Goal: Information Seeking & Learning: Learn about a topic

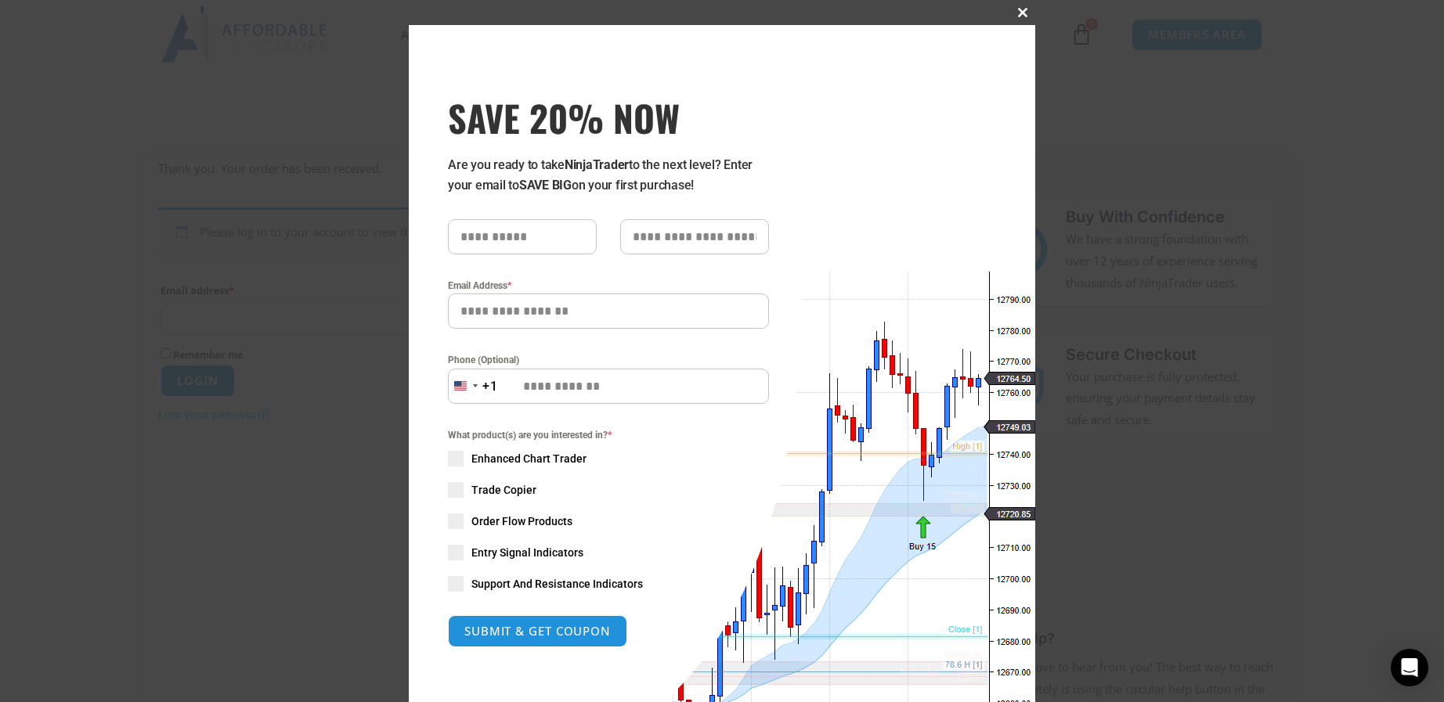
click at [1012, 13] on span at bounding box center [1022, 12] width 25 height 9
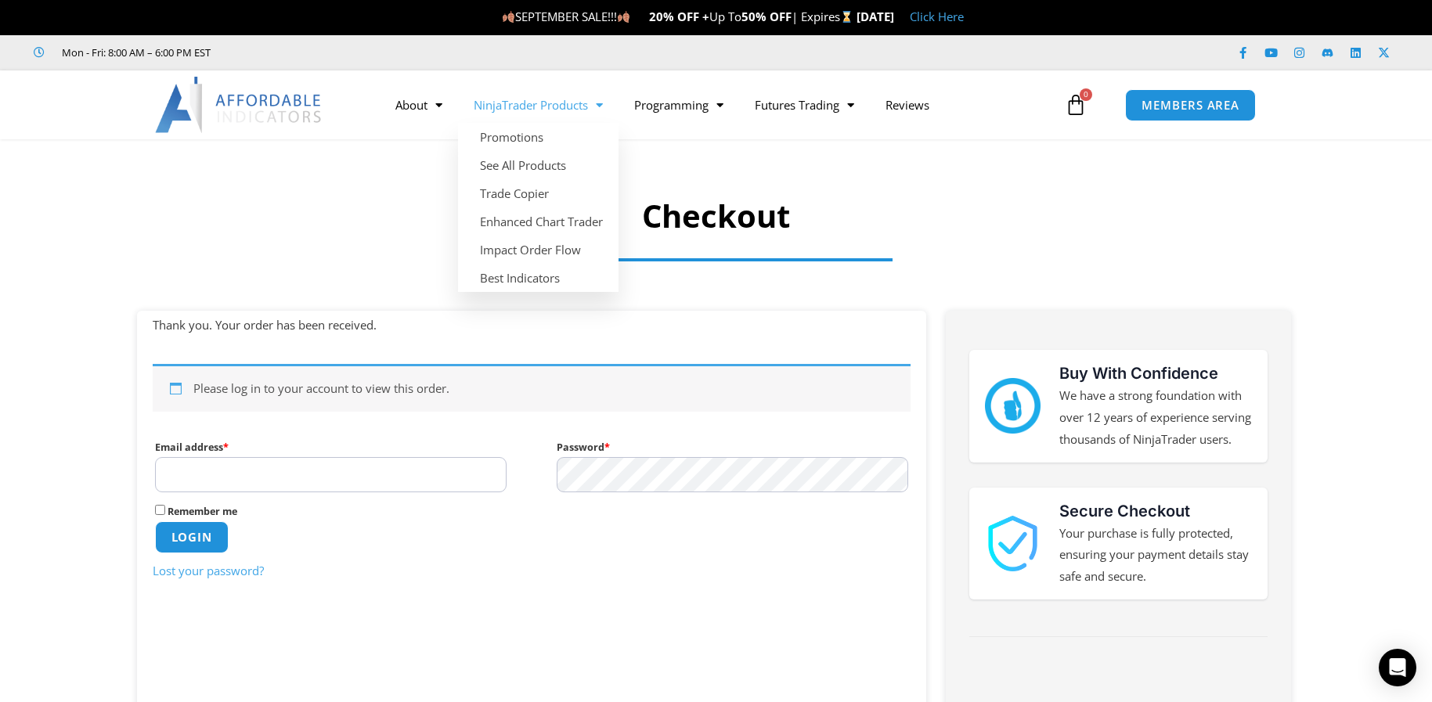
click at [520, 99] on link "NinjaTrader Products" at bounding box center [538, 105] width 161 height 36
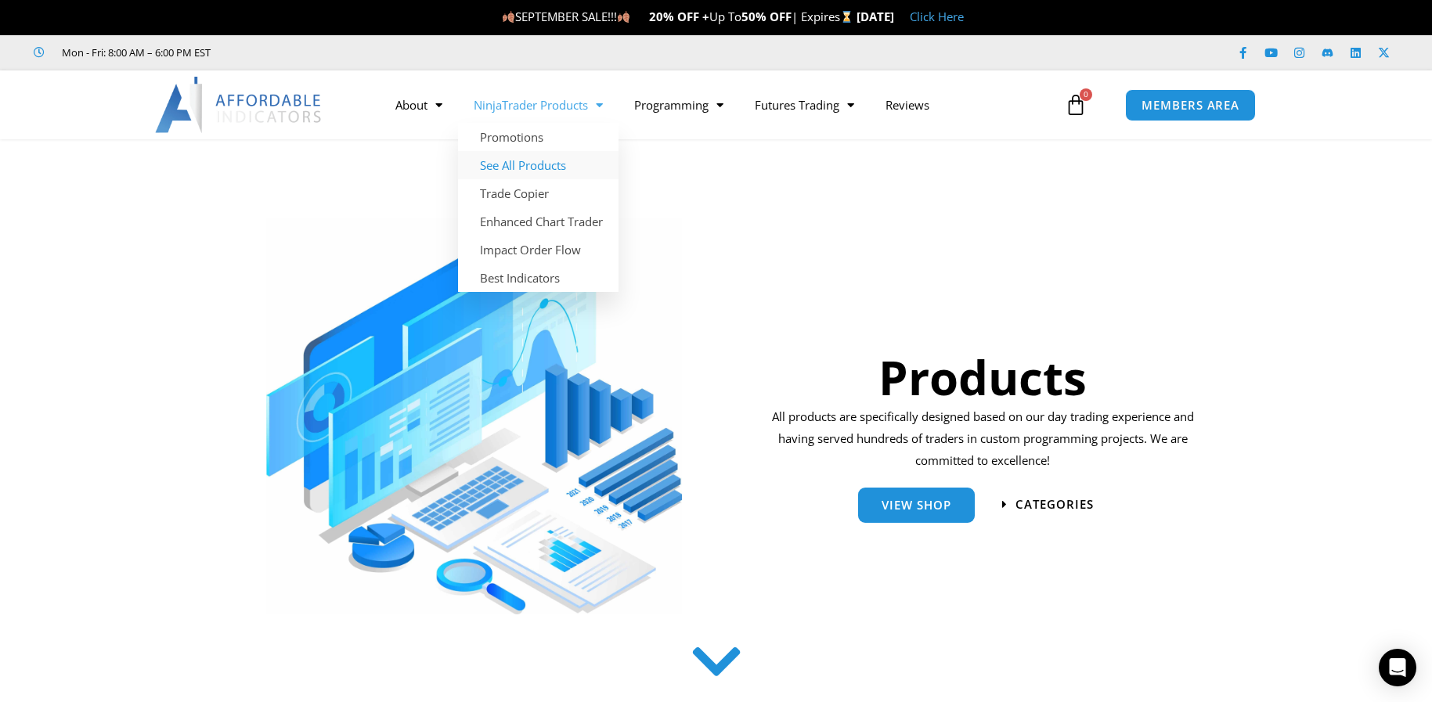
click at [537, 165] on link "See All Products" at bounding box center [538, 165] width 161 height 28
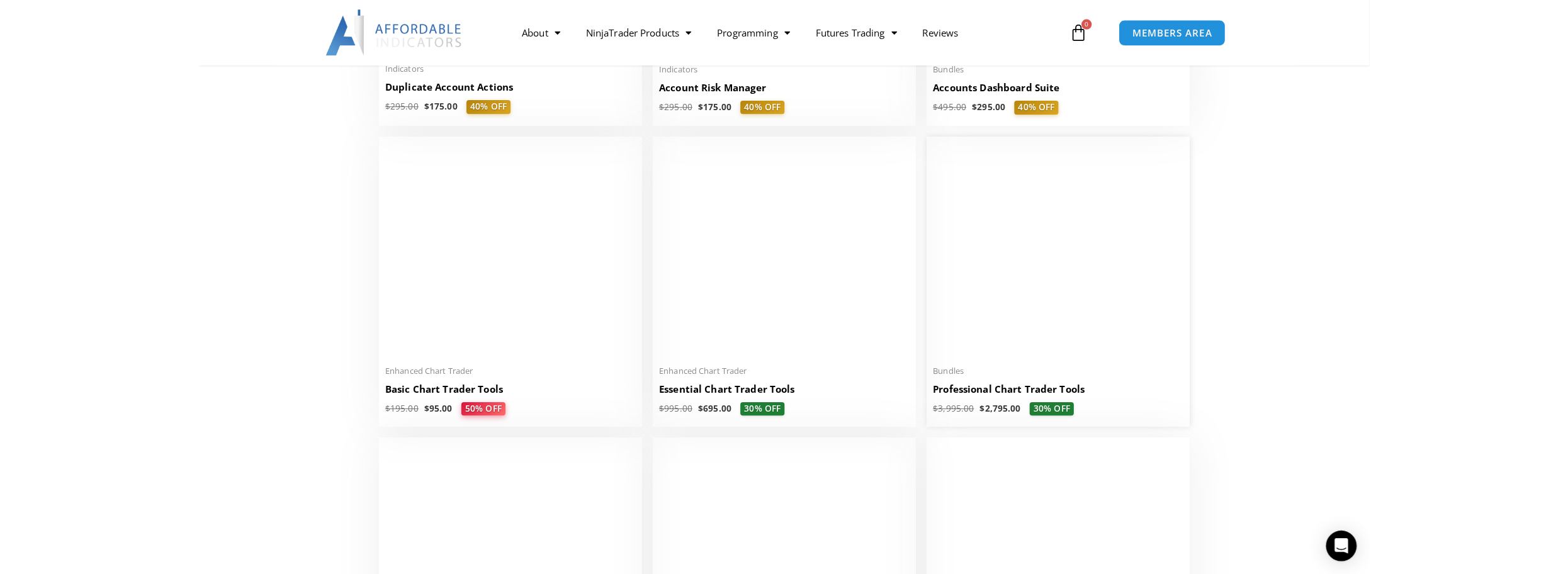
scroll to position [252, 0]
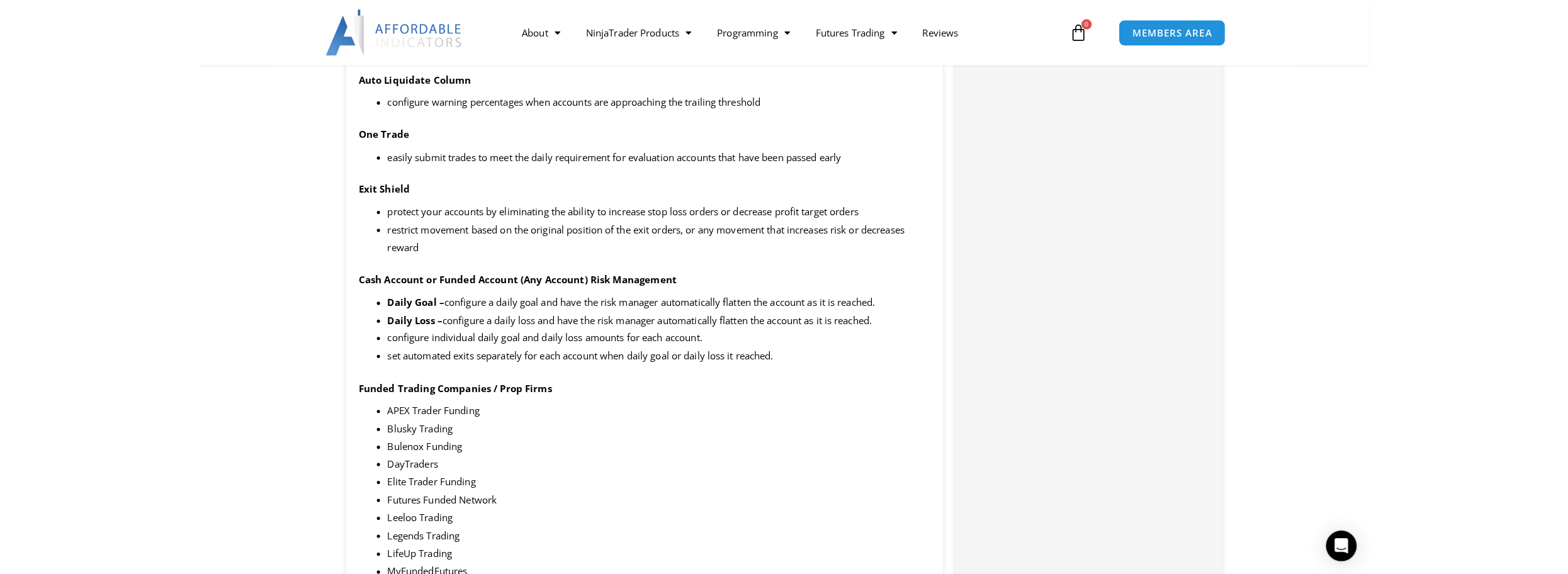
scroll to position [1699, 0]
